Goal: Task Accomplishment & Management: Use online tool/utility

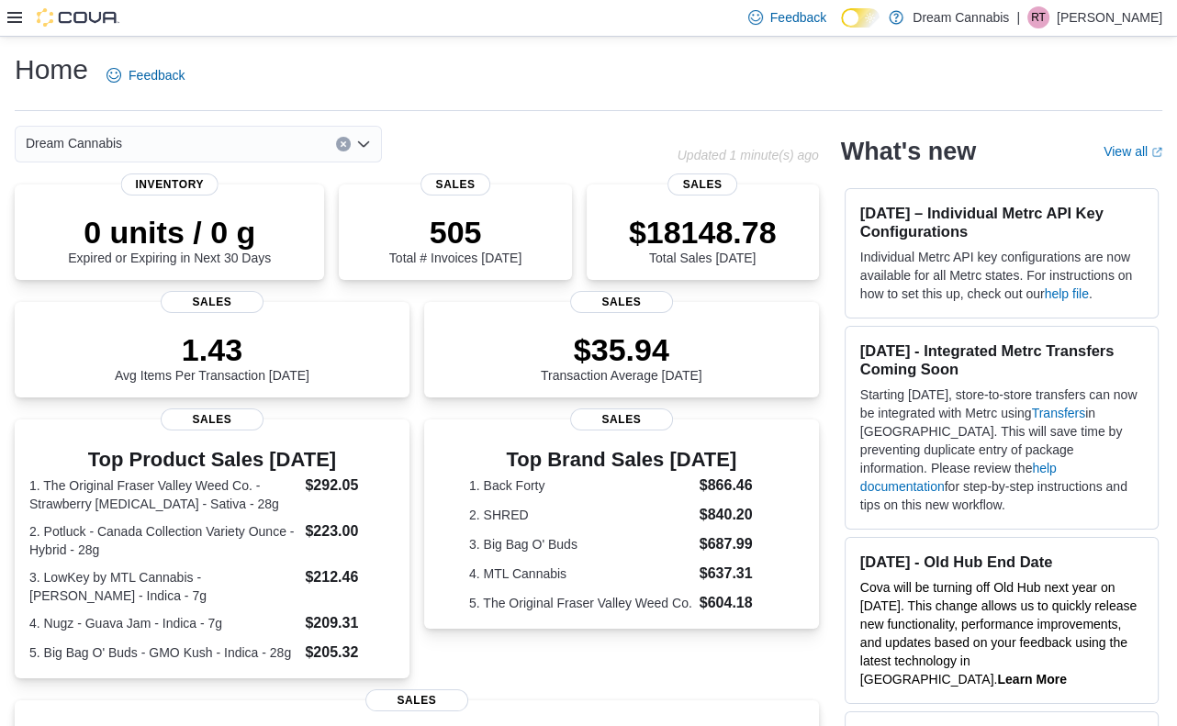
click at [12, 19] on icon at bounding box center [14, 17] width 15 height 15
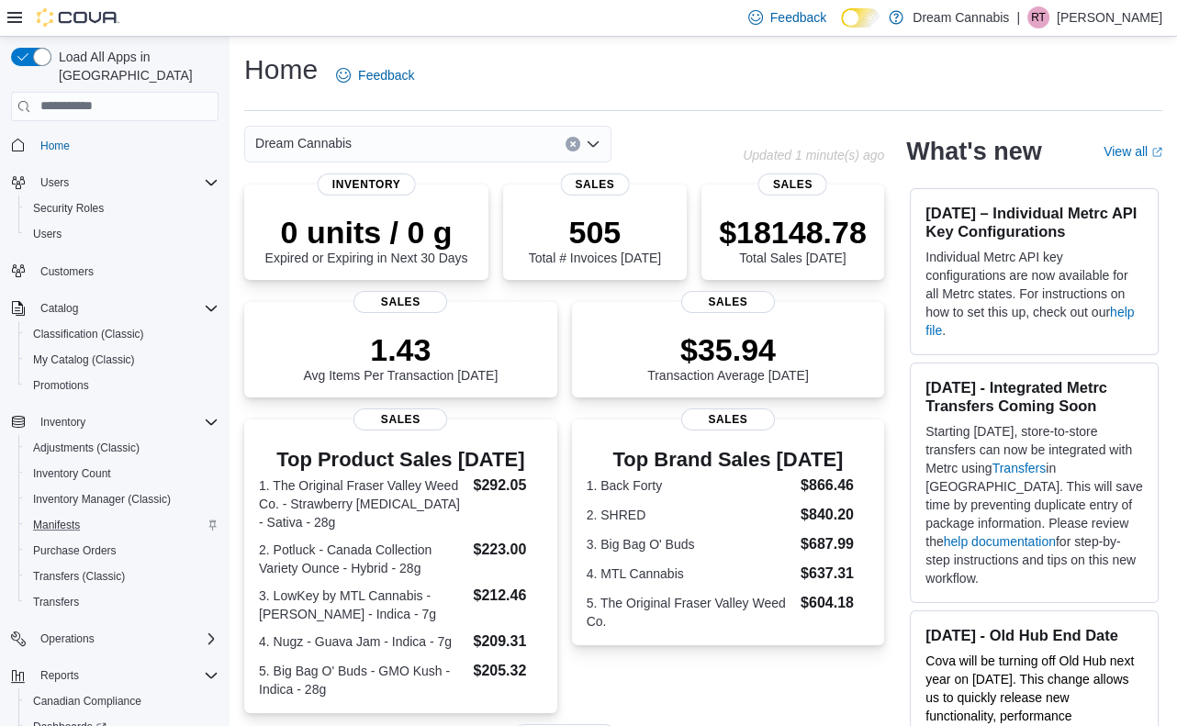
scroll to position [107, 0]
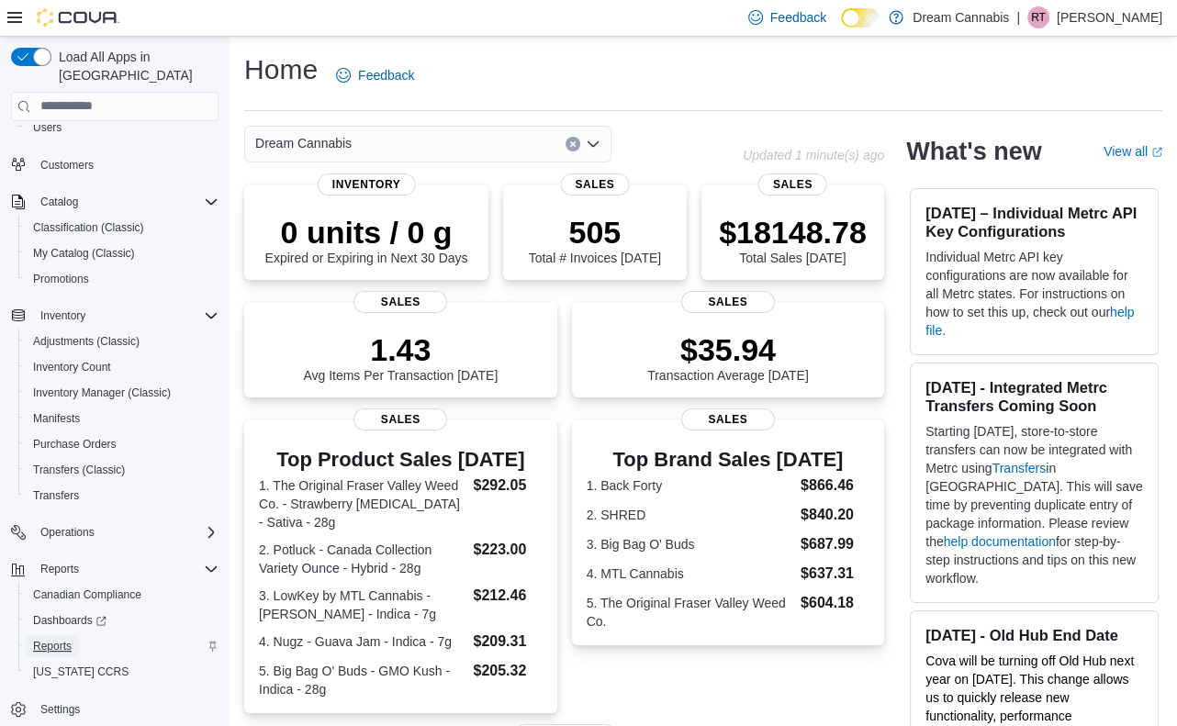
click at [63, 639] on span "Reports" at bounding box center [52, 646] width 39 height 15
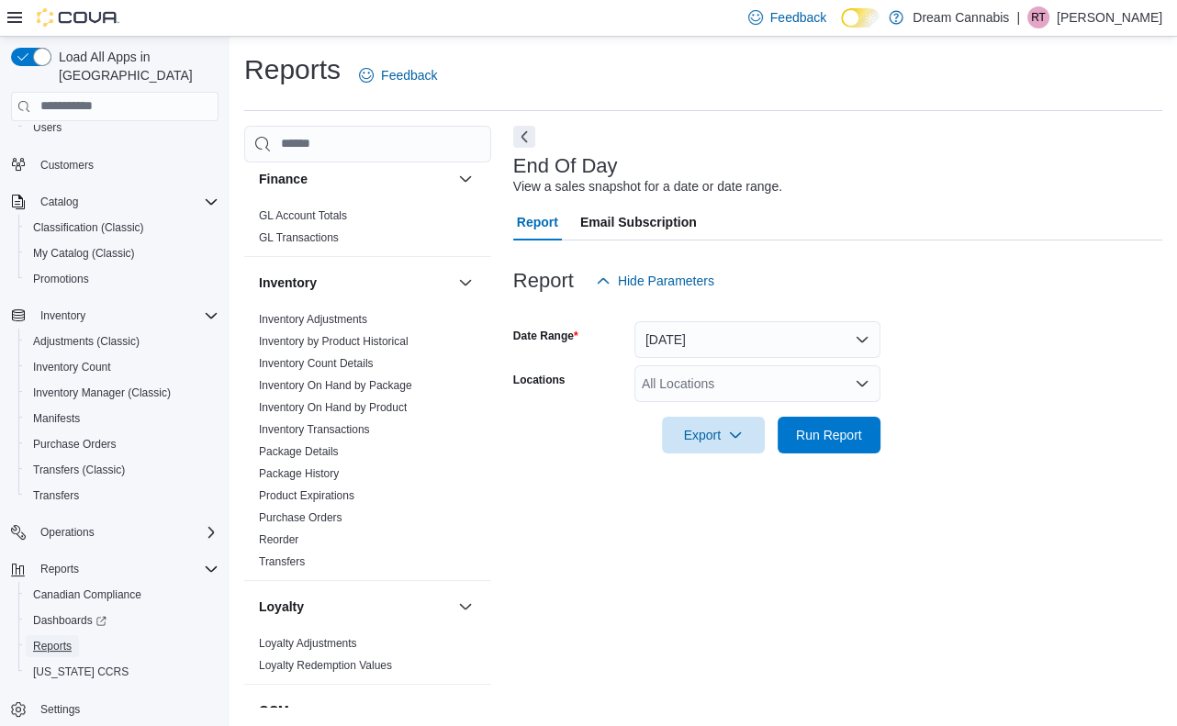
scroll to position [850, 0]
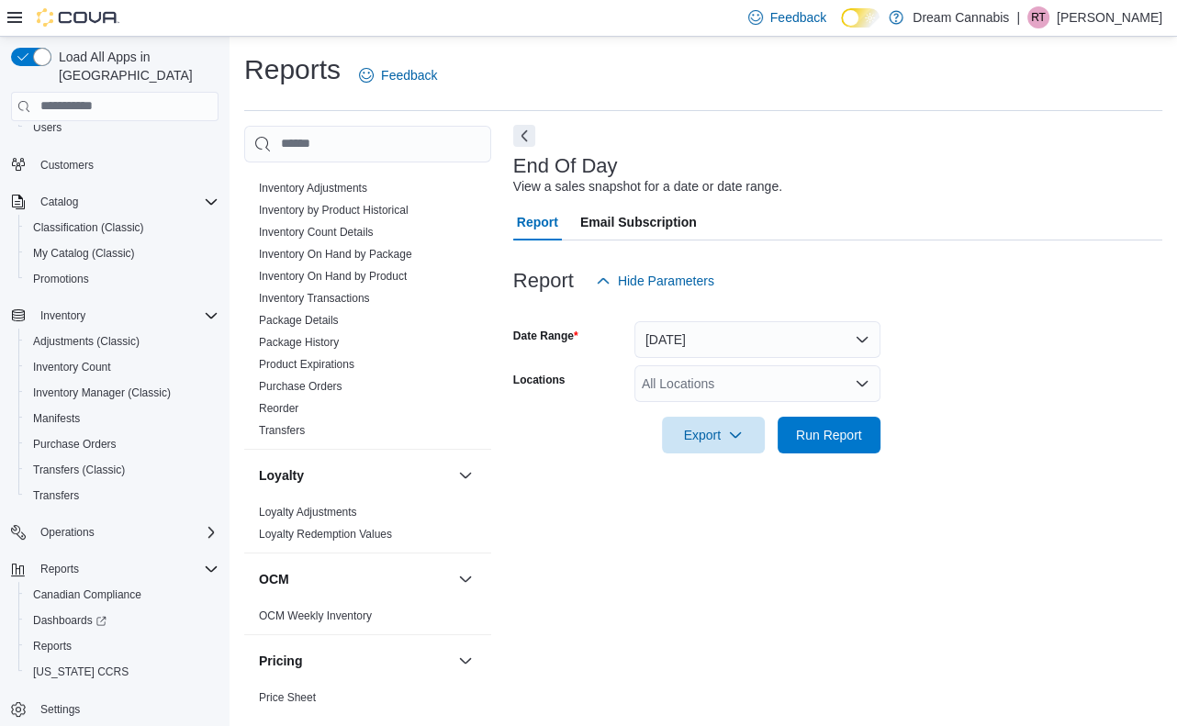
click at [532, 135] on button "Next" at bounding box center [524, 136] width 22 height 22
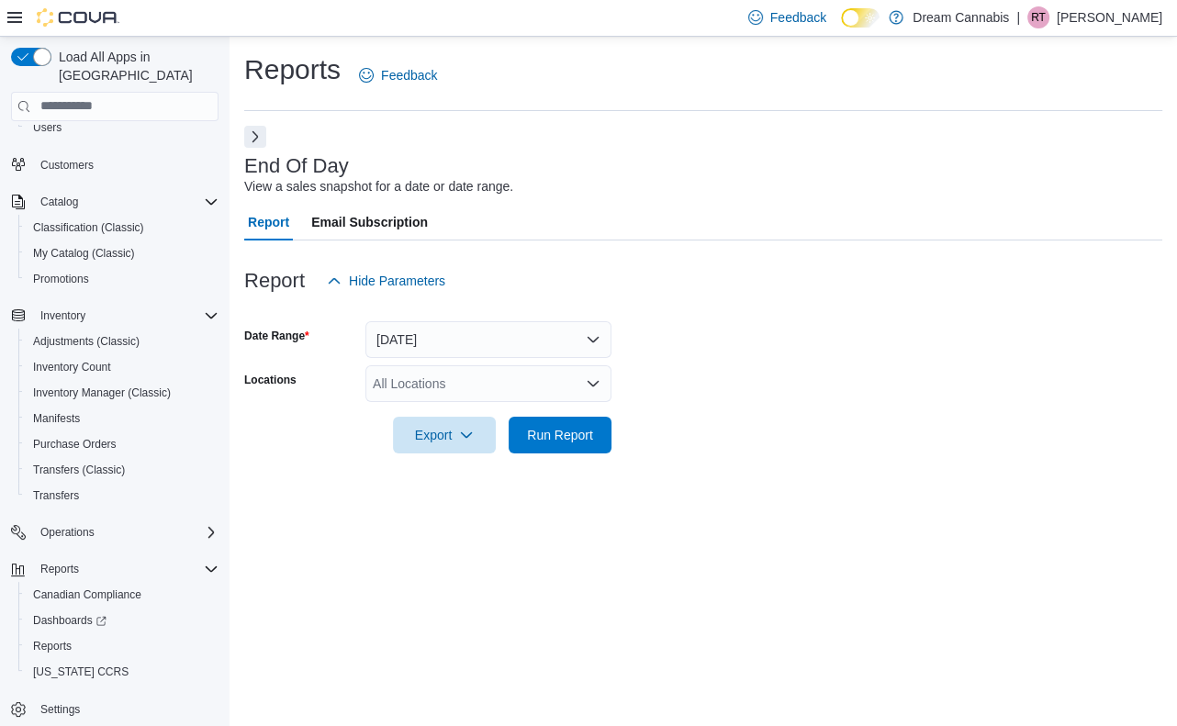
click at [568, 374] on div "All Locations" at bounding box center [489, 384] width 246 height 37
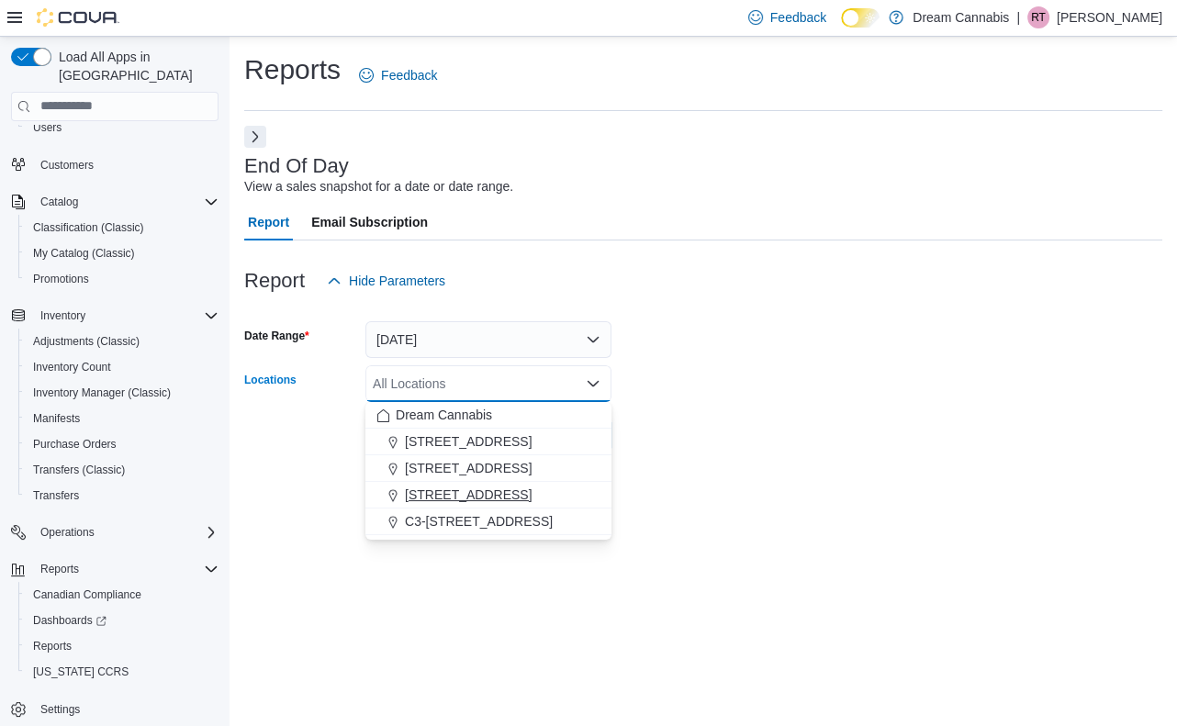
click at [532, 502] on span "[STREET_ADDRESS]" at bounding box center [468, 495] width 127 height 18
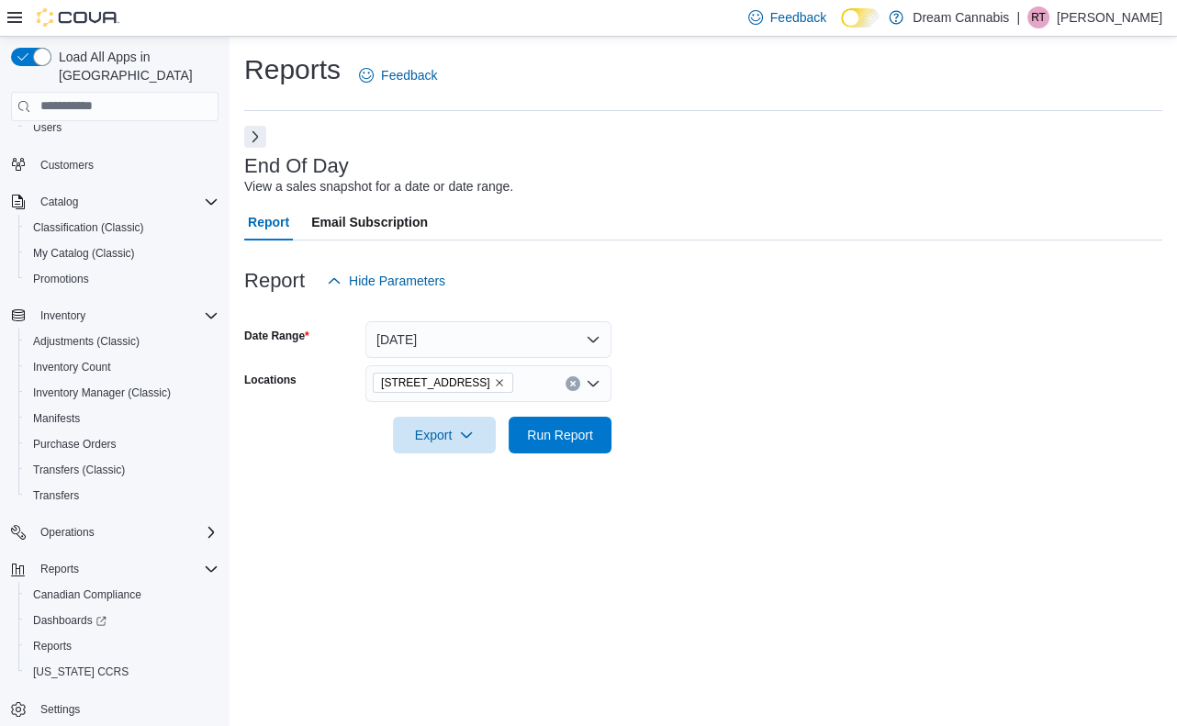
click at [740, 452] on form "Date Range [DATE] Locations [STREET_ADDRESS] Export Run Report" at bounding box center [703, 376] width 918 height 154
click at [541, 452] on span "Run Report" at bounding box center [560, 434] width 81 height 37
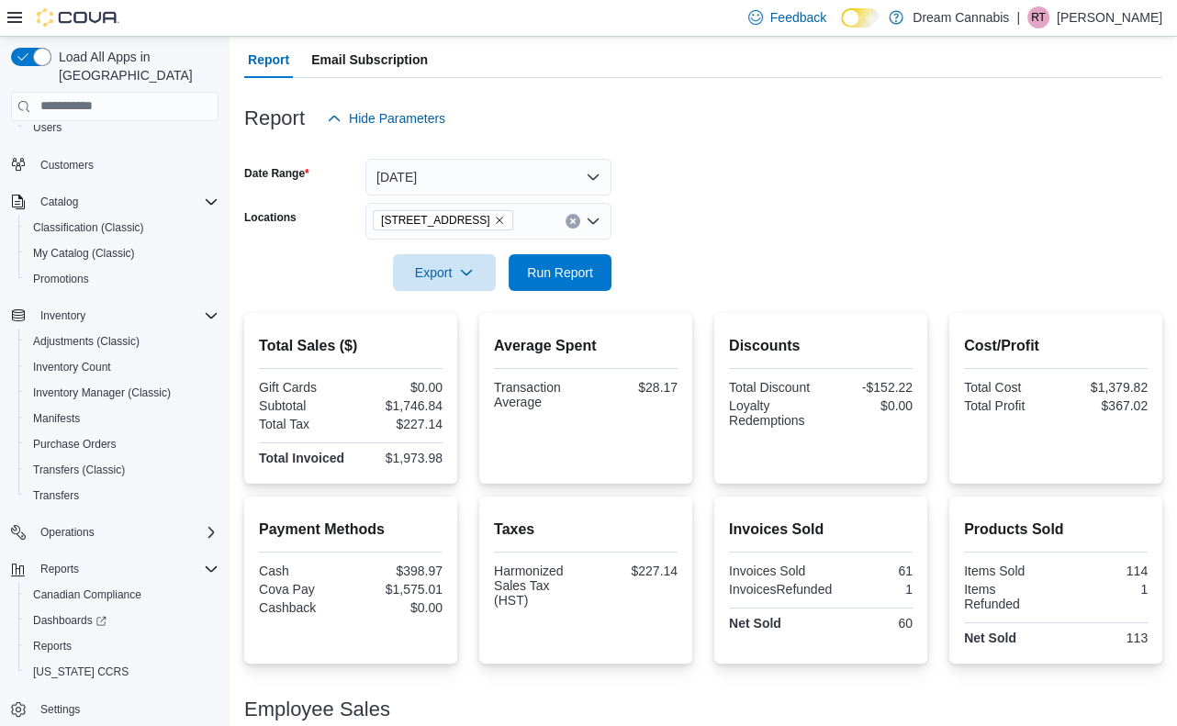
scroll to position [253, 0]
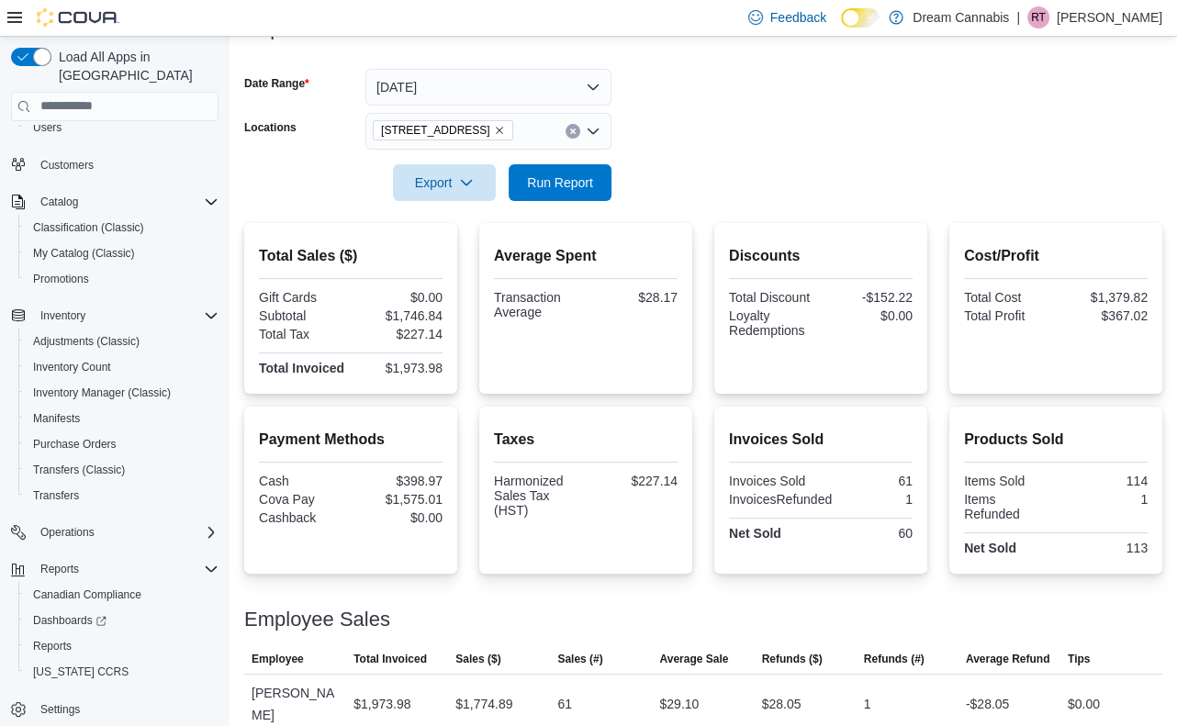
click at [505, 125] on icon "Remove 5673 Osgoode Main St from selection in this group" at bounding box center [499, 130] width 11 height 11
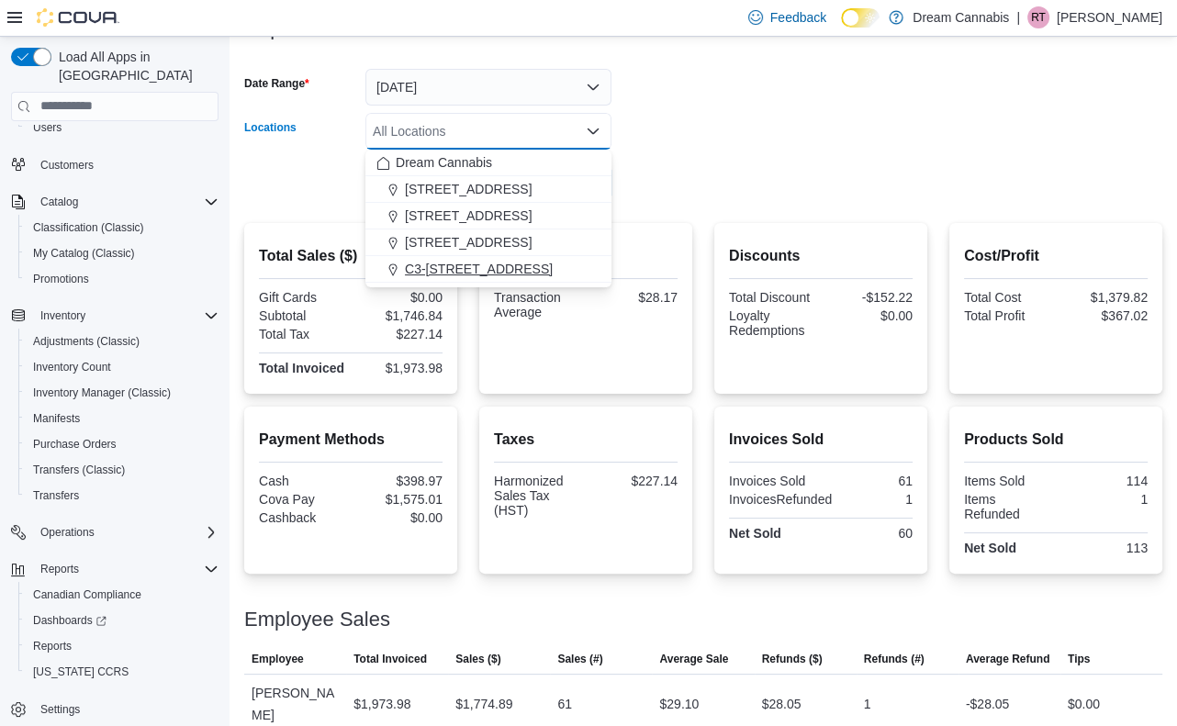
click at [505, 261] on span "C3-[STREET_ADDRESS]" at bounding box center [479, 269] width 148 height 18
click at [500, 187] on span "[STREET_ADDRESS]" at bounding box center [468, 189] width 127 height 18
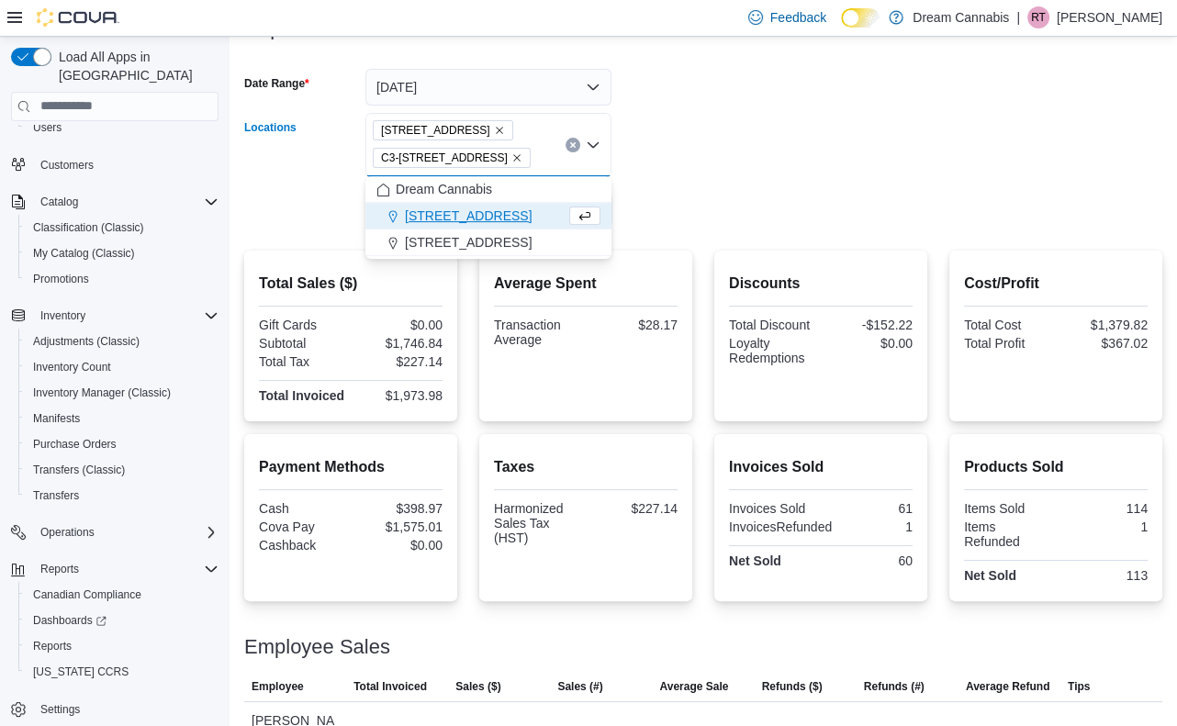
click at [505, 134] on icon "Remove 1B-250 Greenbank Rd from selection in this group" at bounding box center [499, 130] width 11 height 11
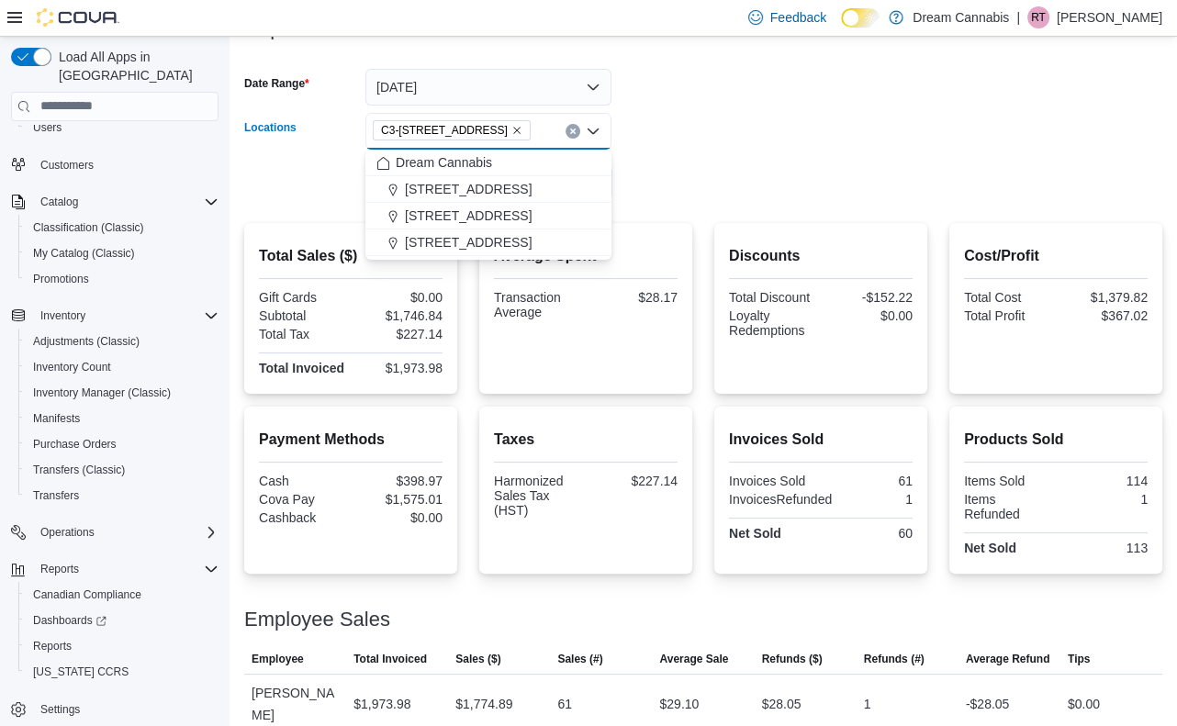
click at [517, 130] on icon "Remove C3-3000 Wellington Rd from selection in this group" at bounding box center [517, 130] width 11 height 11
click at [488, 209] on span "[STREET_ADDRESS]" at bounding box center [468, 216] width 127 height 18
click at [776, 165] on form "Date Range [DATE] Locations [STREET_ADDRESS] Selected. [STREET_ADDRESS] Press B…" at bounding box center [703, 124] width 918 height 154
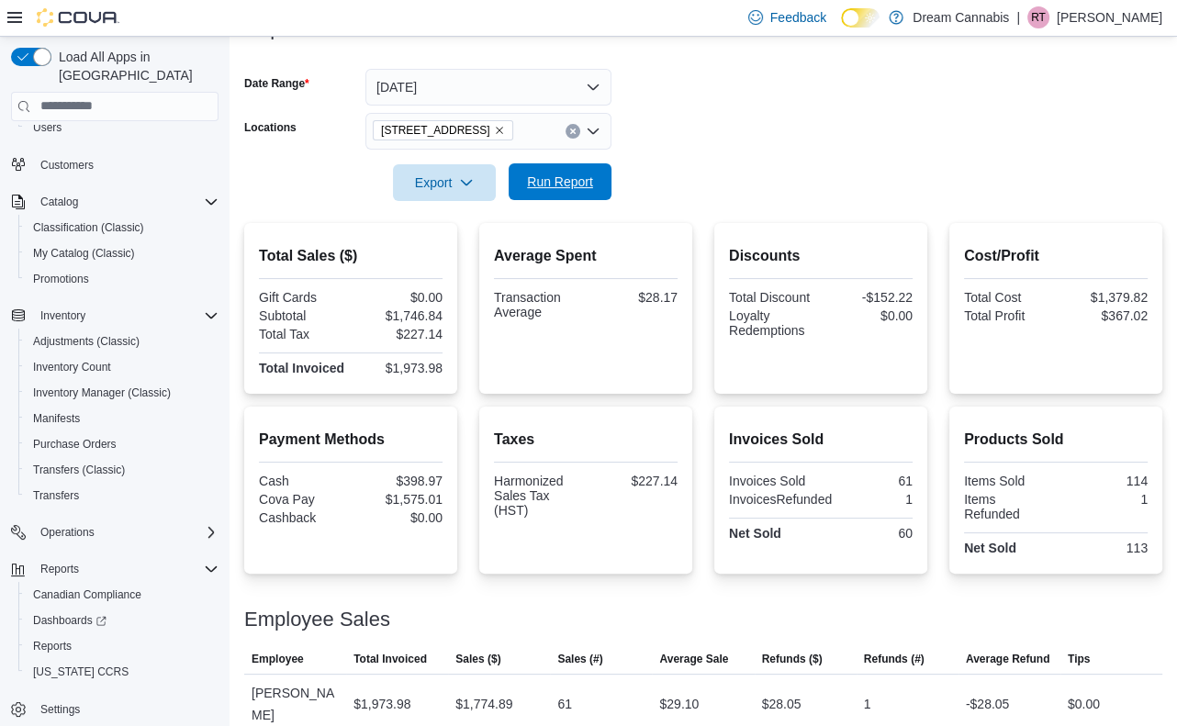
click at [573, 180] on span "Run Report" at bounding box center [560, 182] width 66 height 18
